Goal: Transaction & Acquisition: Purchase product/service

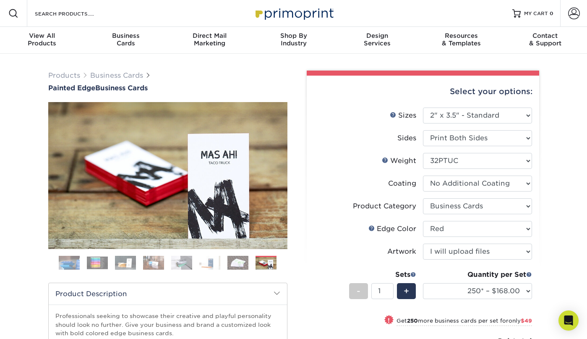
select select "2.00x3.50"
select select "3b5148f1-0588-4f88-a218-97bcfdce65c1"
select select "1ae850e6-61c5-45b7-a71d-f488378c5a25"
select select "upload"
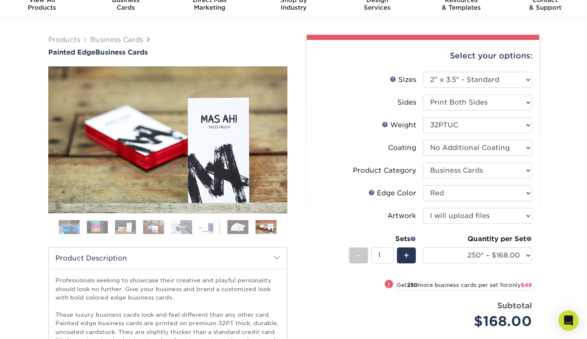
click at [269, 229] on img at bounding box center [266, 227] width 21 height 15
click at [151, 219] on div "Previous" at bounding box center [167, 153] width 239 height 174
click at [128, 225] on img at bounding box center [125, 227] width 21 height 15
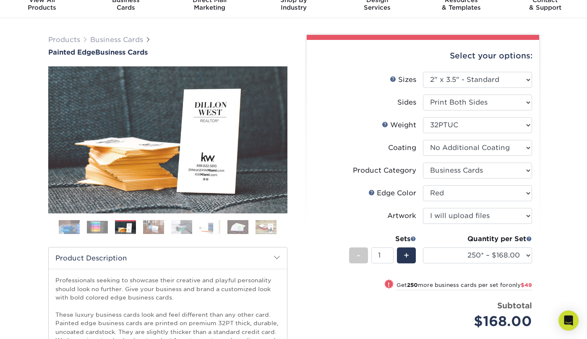
click at [73, 231] on img at bounding box center [69, 227] width 21 height 21
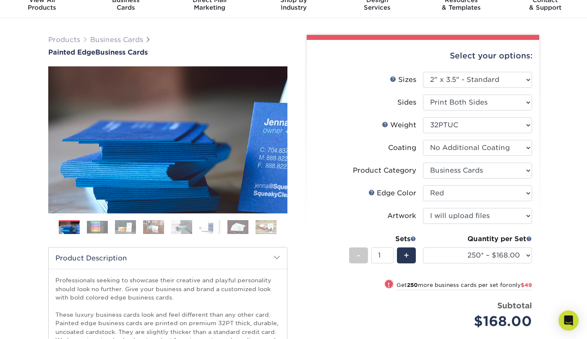
click at [92, 228] on img at bounding box center [97, 226] width 21 height 13
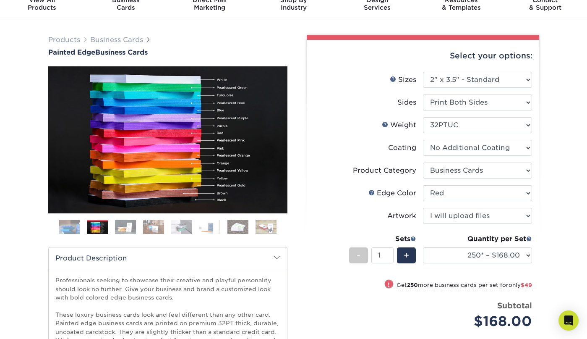
click at [128, 229] on img at bounding box center [125, 227] width 21 height 15
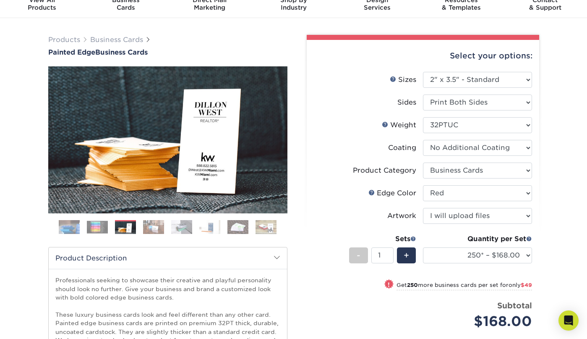
click at [150, 226] on img at bounding box center [153, 227] width 21 height 15
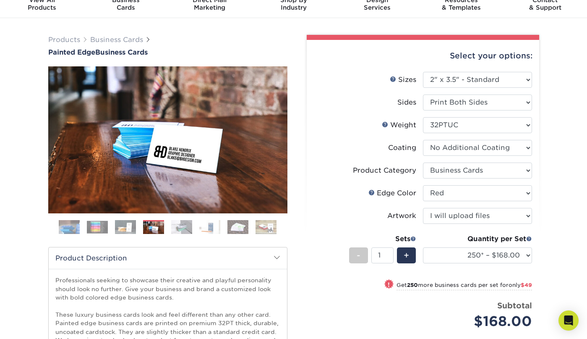
click at [174, 228] on img at bounding box center [181, 227] width 21 height 15
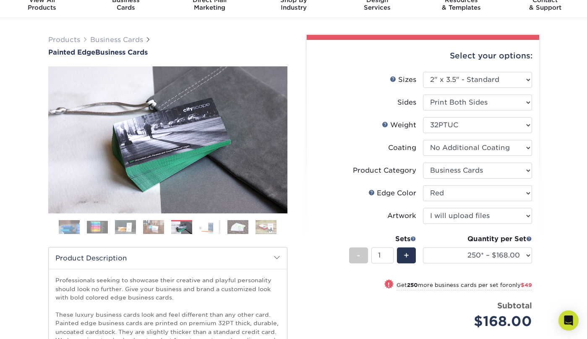
click at [207, 231] on img at bounding box center [209, 227] width 21 height 15
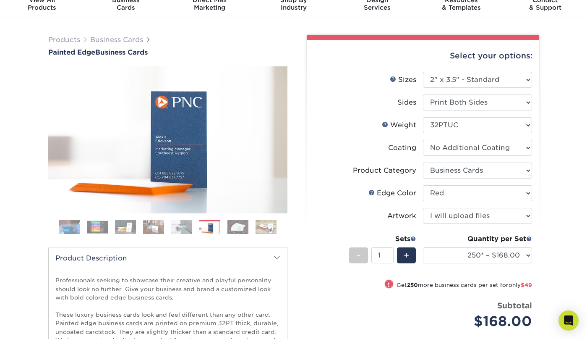
click at [230, 230] on img at bounding box center [238, 227] width 21 height 15
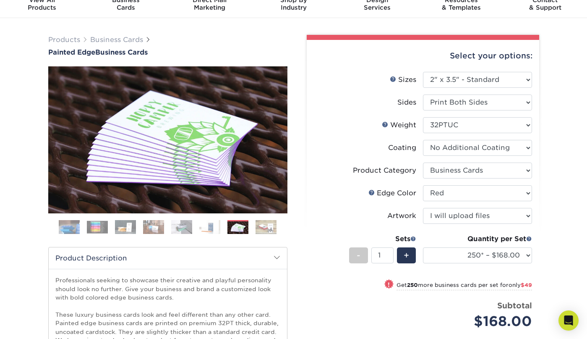
click at [259, 227] on img at bounding box center [266, 227] width 21 height 15
